Goal: Task Accomplishment & Management: Use online tool/utility

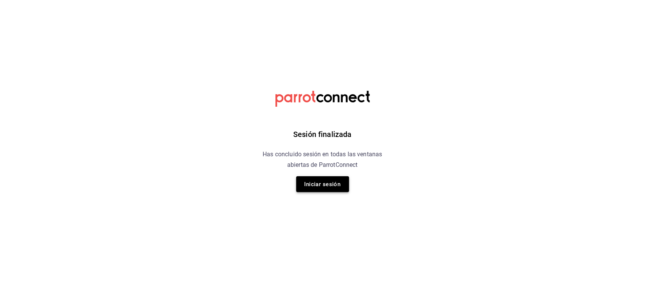
click at [307, 178] on button "Iniciar sesión" at bounding box center [322, 184] width 53 height 16
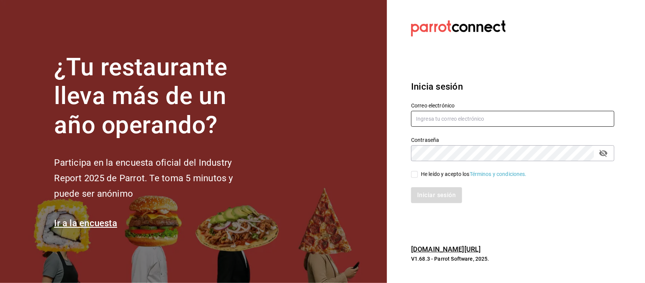
type input "araceli.cordero@grupocosteno.com"
click at [418, 174] on input "He leído y acepto los Términos y condiciones." at bounding box center [414, 174] width 7 height 7
checkbox input "true"
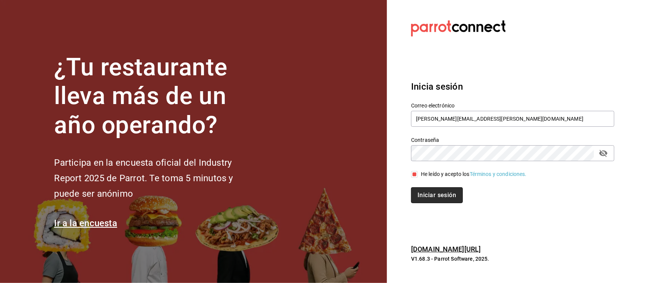
click at [443, 198] on button "Iniciar sesión" at bounding box center [436, 195] width 51 height 16
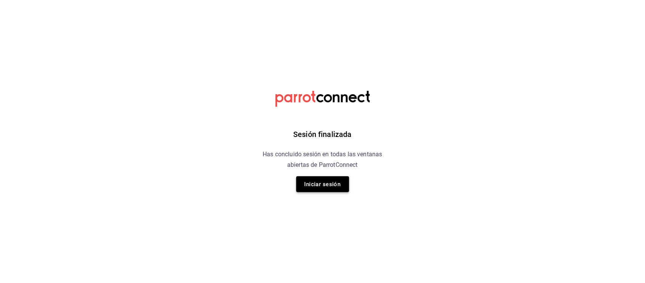
click at [330, 179] on button "Iniciar sesión" at bounding box center [322, 184] width 53 height 16
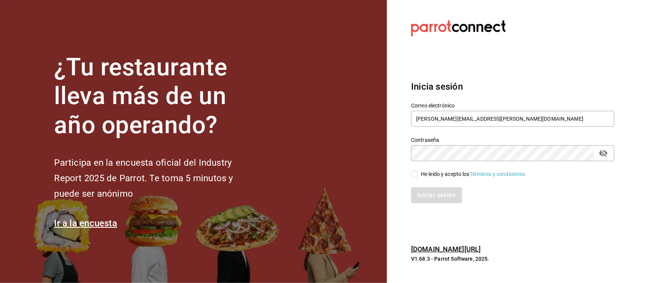
click at [416, 173] on input "He leído y acepto los Términos y condiciones." at bounding box center [414, 174] width 7 height 7
checkbox input "true"
click at [418, 193] on button "Iniciar sesión" at bounding box center [436, 195] width 51 height 16
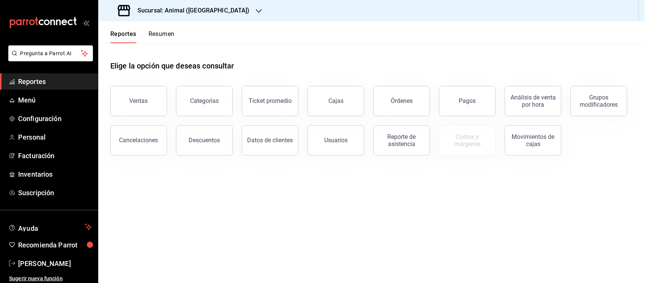
click at [25, 82] on span "Reportes" at bounding box center [55, 81] width 74 height 10
click at [191, 11] on h3 "Sucursal: Animal ([GEOGRAPHIC_DATA])" at bounding box center [190, 10] width 118 height 9
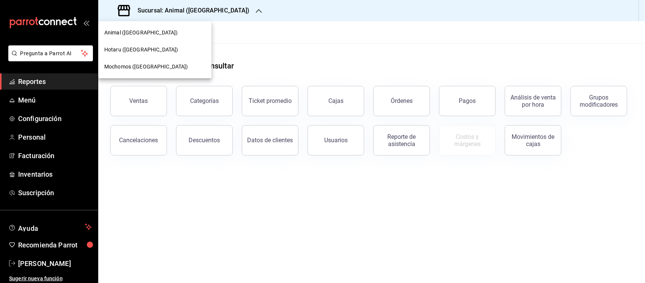
click at [127, 67] on span "Mochomos ([GEOGRAPHIC_DATA])" at bounding box center [146, 67] width 84 height 8
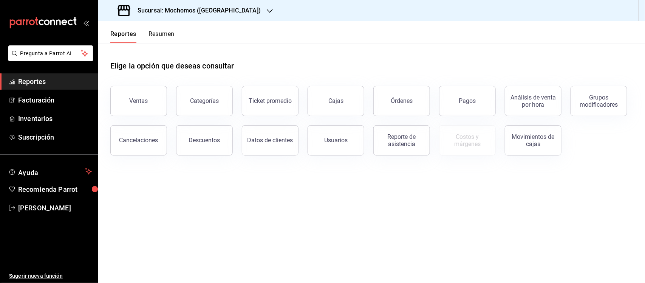
click at [176, 12] on h3 "Sucursal: Mochomos ([GEOGRAPHIC_DATA])" at bounding box center [195, 10] width 129 height 9
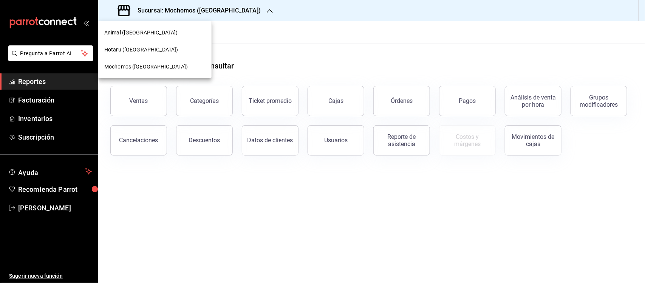
click at [150, 25] on div "Animal ([GEOGRAPHIC_DATA])" at bounding box center [154, 32] width 113 height 17
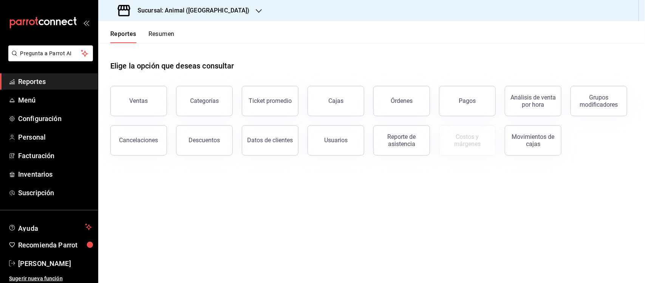
click at [37, 82] on span "Reportes" at bounding box center [55, 81] width 74 height 10
click at [128, 108] on button "Ventas" at bounding box center [138, 101] width 57 height 30
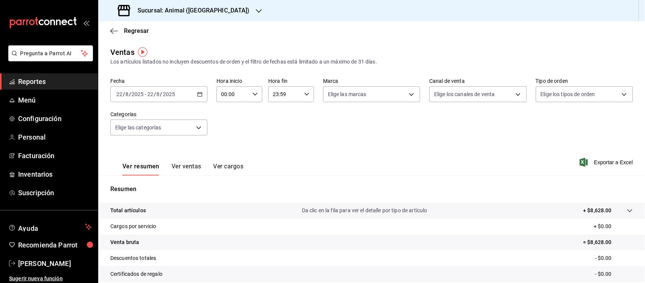
click at [198, 93] on \(Stroke\) "button" at bounding box center [200, 93] width 4 height 0
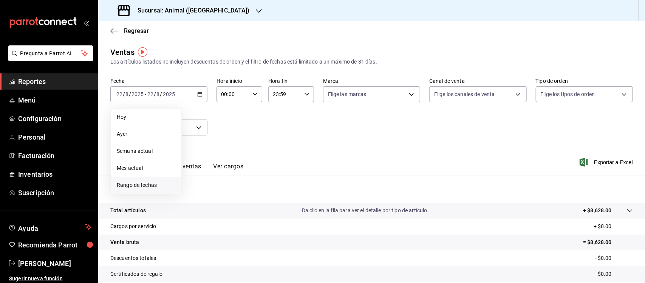
click at [155, 186] on span "Rango de fechas" at bounding box center [146, 185] width 59 height 8
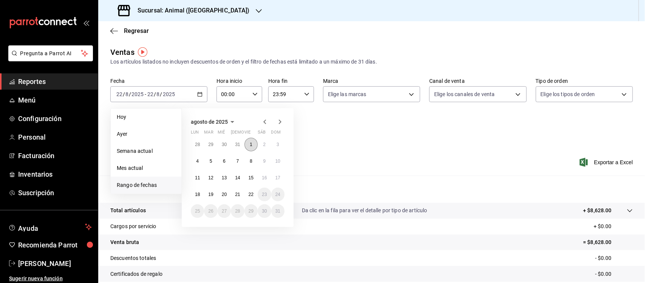
click at [252, 142] on abbr "1" at bounding box center [251, 144] width 3 height 5
click at [249, 195] on abbr "22" at bounding box center [251, 193] width 5 height 5
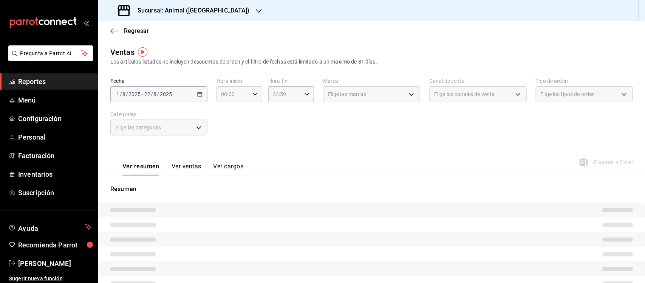
click at [252, 93] on icon "button" at bounding box center [254, 93] width 5 height 5
click at [228, 108] on span "05" at bounding box center [226, 110] width 11 height 6
type input "05:00"
click at [247, 111] on span "00" at bounding box center [249, 113] width 11 height 6
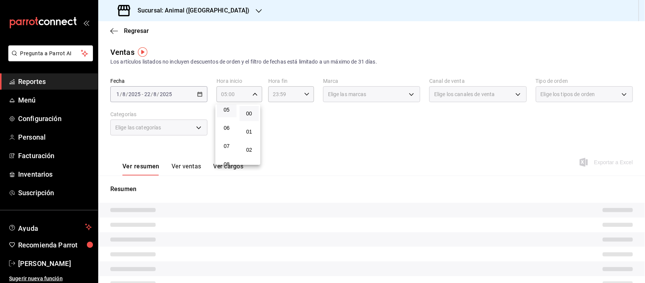
click at [291, 92] on div at bounding box center [322, 141] width 645 height 283
click at [304, 93] on icon "button" at bounding box center [306, 93] width 5 height 5
click at [276, 107] on span "05" at bounding box center [277, 110] width 11 height 6
click at [302, 111] on span "00" at bounding box center [300, 113] width 11 height 6
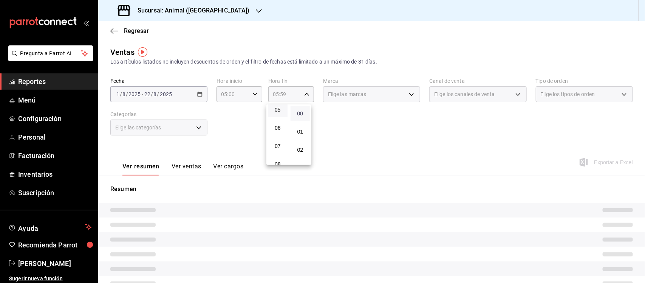
type input "05:00"
click at [347, 118] on div at bounding box center [322, 141] width 645 height 283
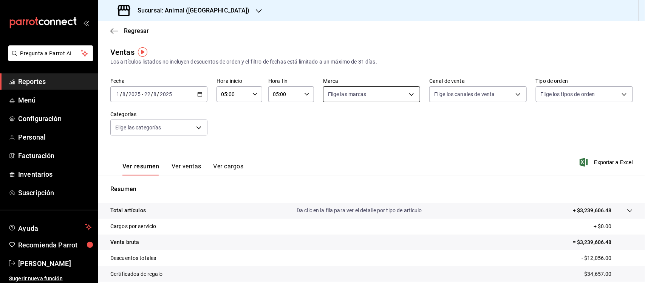
click at [348, 90] on body "Pregunta a Parrot AI Reportes Menú Configuración Personal Facturación Inventari…" at bounding box center [322, 141] width 645 height 283
click at [330, 123] on input "checkbox" at bounding box center [328, 123] width 7 height 7
checkbox input "true"
type input "96838179-8fbb-4073-aae3-1789726318c8"
checkbox input "true"
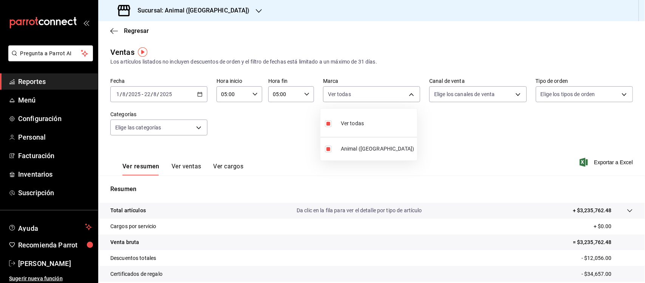
click at [469, 123] on div at bounding box center [322, 141] width 645 height 283
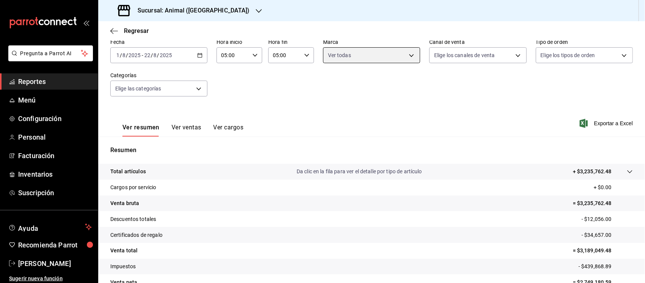
scroll to position [79, 0]
